Goal: Transaction & Acquisition: Purchase product/service

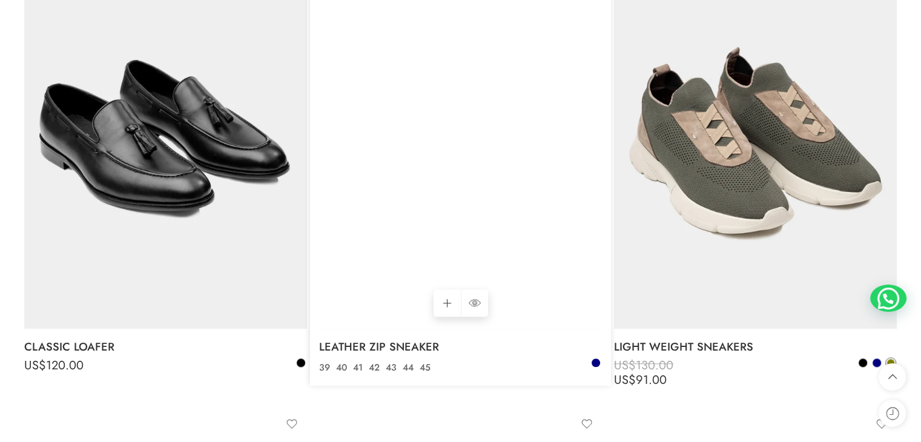
scroll to position [1150, 0]
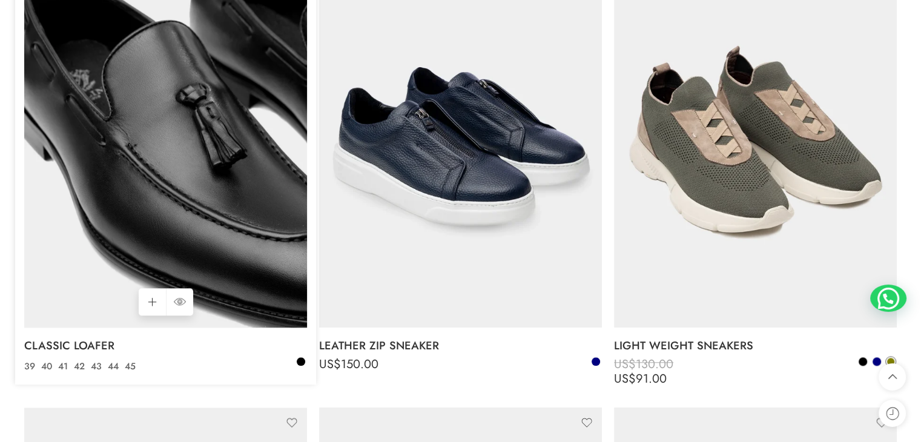
click at [177, 177] on img at bounding box center [165, 138] width 283 height 377
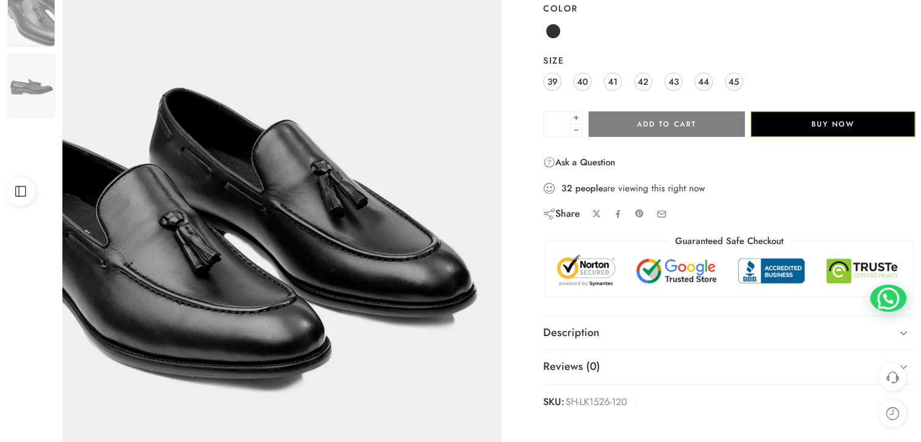
scroll to position [182, 0]
